Goal: Transaction & Acquisition: Book appointment/travel/reservation

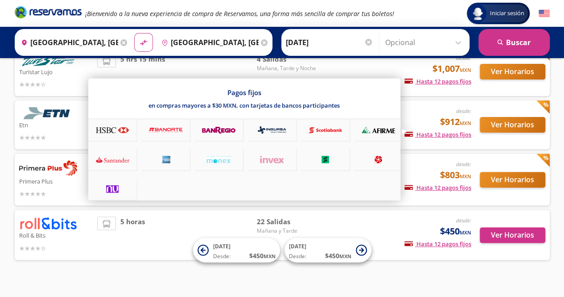
scroll to position [87, 0]
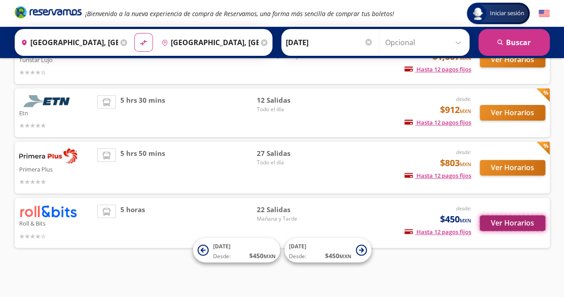
click at [506, 223] on button "Ver Horarios" at bounding box center [513, 223] width 66 height 16
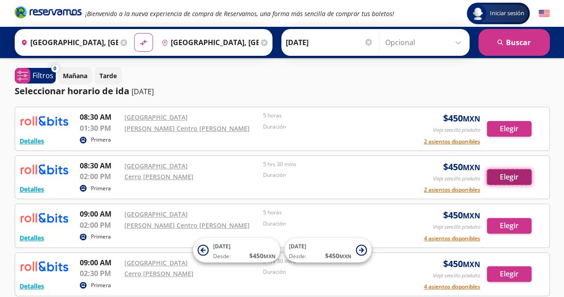
click at [510, 179] on button "Elegir" at bounding box center [509, 177] width 45 height 16
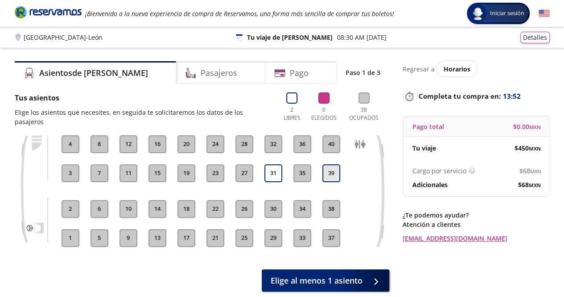
click at [325, 164] on button "39" at bounding box center [331, 173] width 18 height 18
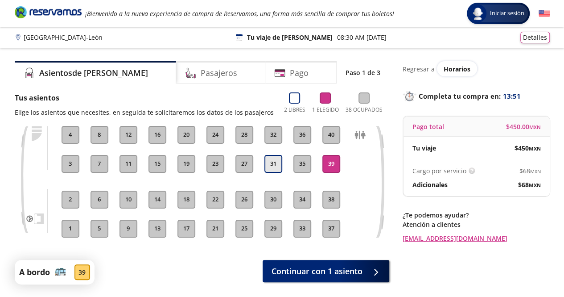
click at [276, 162] on button "31" at bounding box center [273, 164] width 18 height 18
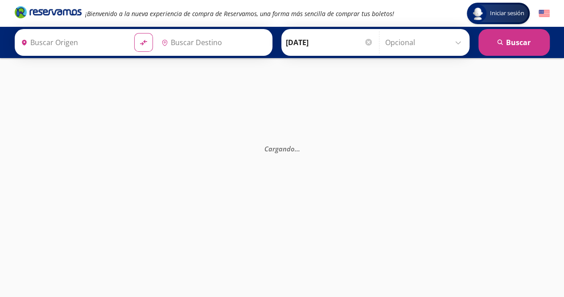
type input "[GEOGRAPHIC_DATA], [GEOGRAPHIC_DATA]"
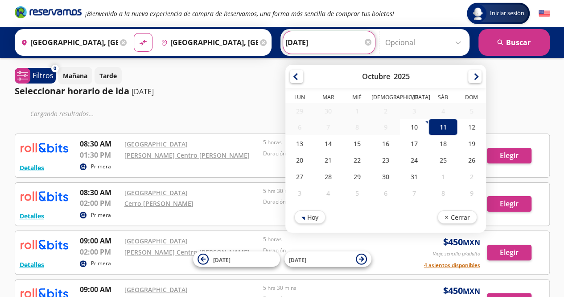
click at [354, 37] on input "[DATE]" at bounding box center [328, 42] width 87 height 22
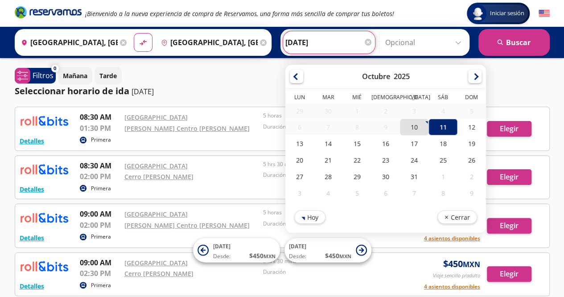
click at [407, 120] on div "10" at bounding box center [414, 127] width 29 height 16
type input "[DATE]"
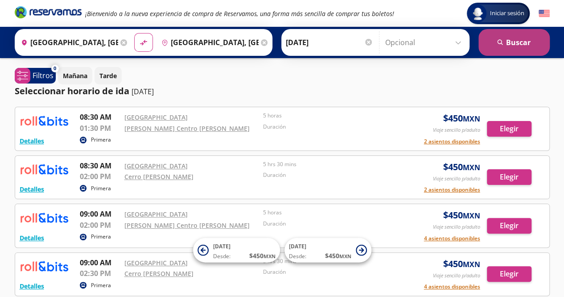
click at [516, 42] on button "search [GEOGRAPHIC_DATA]" at bounding box center [513, 42] width 71 height 27
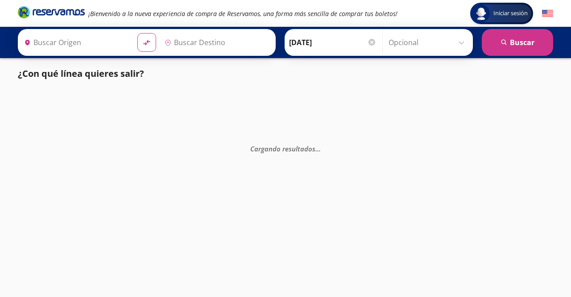
type input "[GEOGRAPHIC_DATA], [GEOGRAPHIC_DATA]"
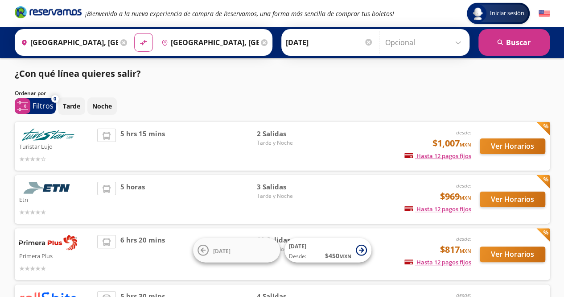
scroll to position [87, 0]
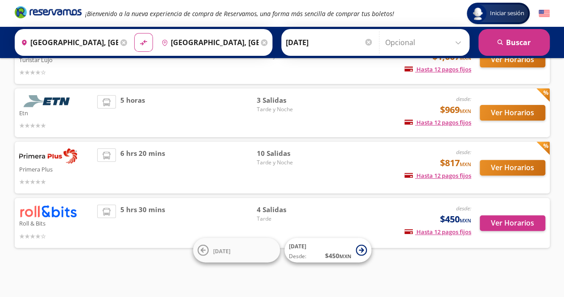
click at [181, 163] on div "6 hrs 20 mins" at bounding box center [176, 167] width 159 height 38
click at [503, 165] on button "Ver Horarios" at bounding box center [513, 168] width 66 height 16
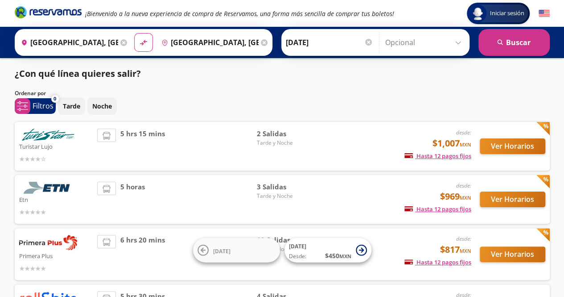
scroll to position [87, 0]
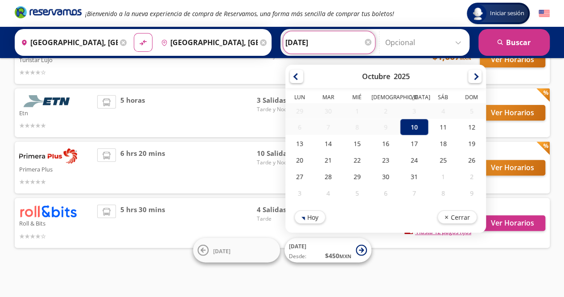
click at [342, 42] on input "[DATE]" at bounding box center [328, 42] width 87 height 22
click at [436, 125] on div "11" at bounding box center [443, 127] width 29 height 16
type input "[DATE]"
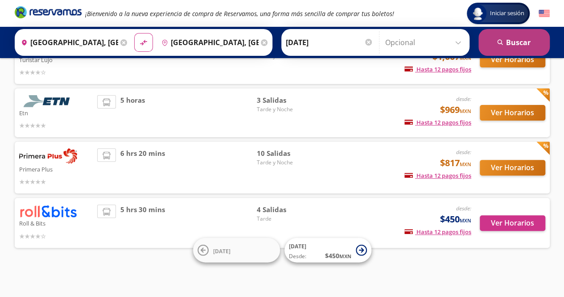
click at [499, 46] on button "search [GEOGRAPHIC_DATA]" at bounding box center [513, 42] width 71 height 27
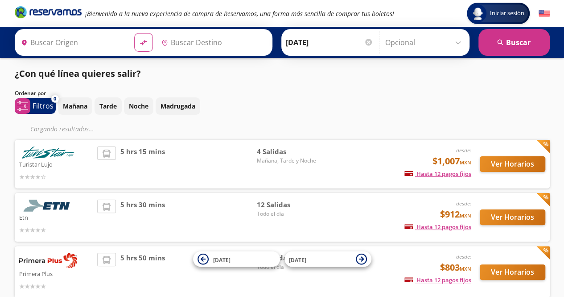
type input "[GEOGRAPHIC_DATA], [GEOGRAPHIC_DATA]"
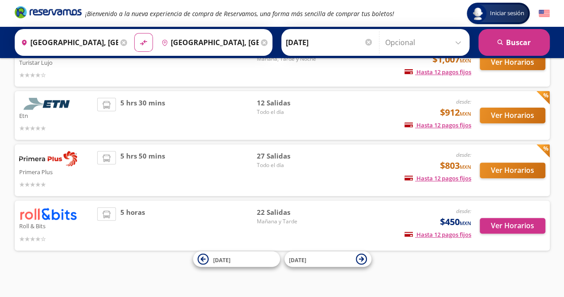
scroll to position [104, 0]
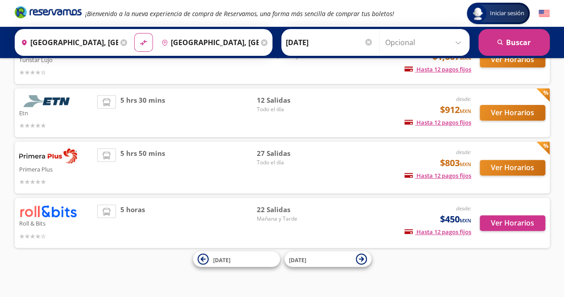
click at [333, 171] on div "desde: $803 MXN Hasta 12 pagos fijos Pagos fijos en compras mayores a $30 MXN, …" at bounding box center [397, 167] width 148 height 38
click at [501, 165] on button "Ver Horarios" at bounding box center [513, 168] width 66 height 16
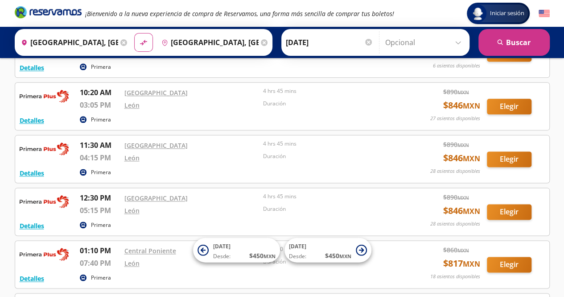
scroll to position [499, 0]
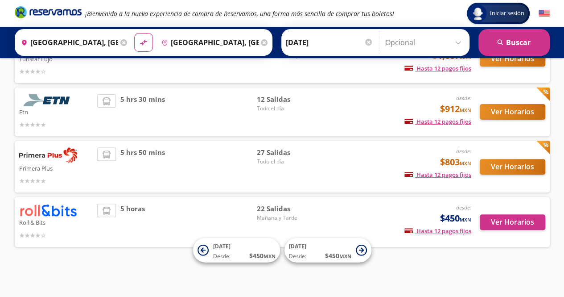
scroll to position [87, 0]
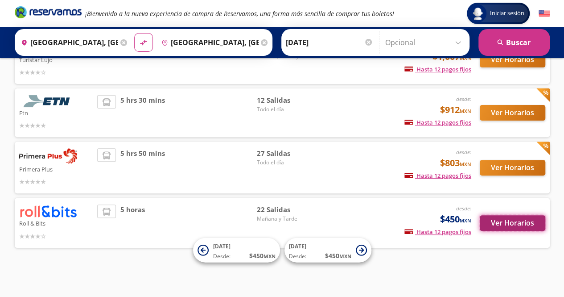
click at [523, 226] on button "Ver Horarios" at bounding box center [513, 223] width 66 height 16
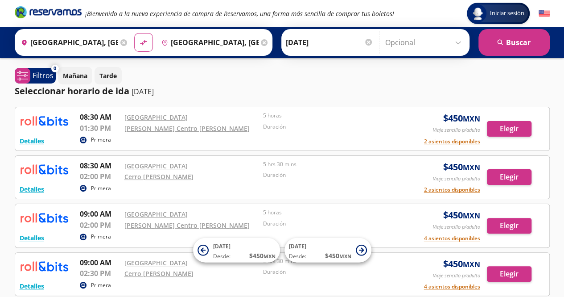
click at [315, 92] on div "Seleccionar horario de [PERSON_NAME] [DATE]" at bounding box center [282, 90] width 535 height 13
click at [175, 127] on link "[PERSON_NAME] Centro [PERSON_NAME]" at bounding box center [186, 128] width 125 height 8
click at [156, 175] on link "Cerro [PERSON_NAME]" at bounding box center [158, 176] width 69 height 8
click at [144, 177] on link "Cerro [PERSON_NAME]" at bounding box center [158, 176] width 69 height 8
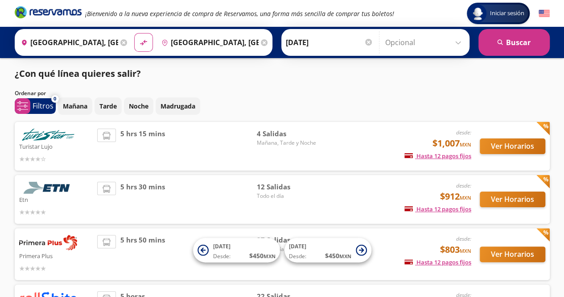
scroll to position [87, 0]
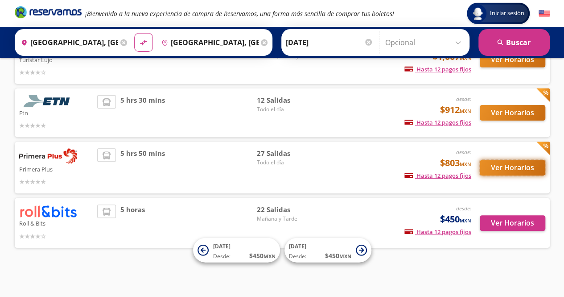
click at [527, 168] on button "Ver Horarios" at bounding box center [513, 168] width 66 height 16
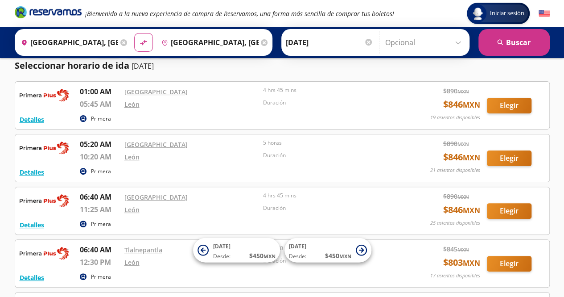
scroll to position [25, 0]
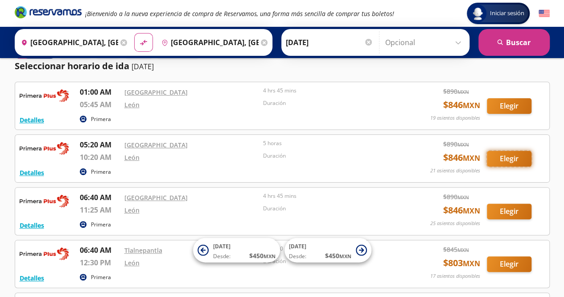
click at [504, 157] on button "Elegir" at bounding box center [509, 159] width 45 height 16
